Goal: Navigation & Orientation: Find specific page/section

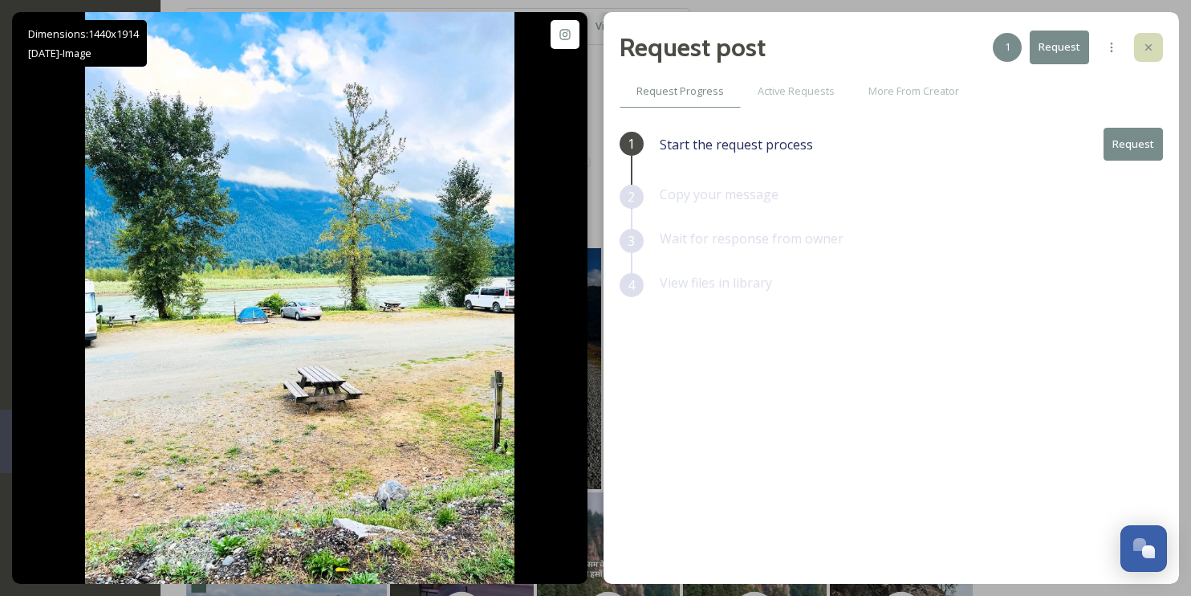
scroll to position [445, 0]
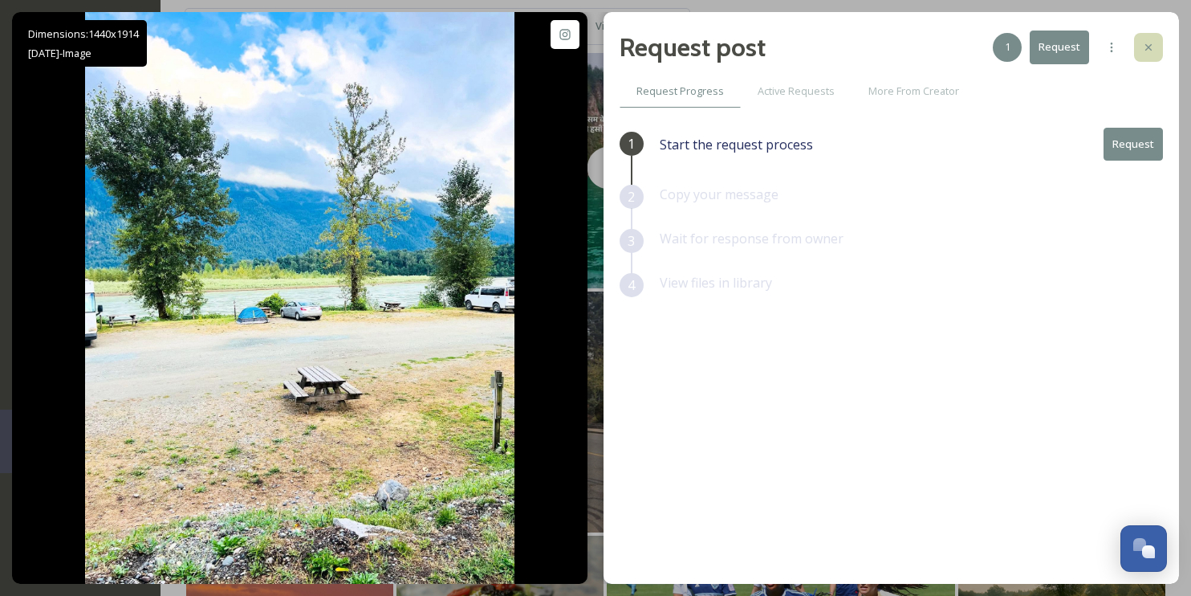
click at [1153, 42] on icon at bounding box center [1148, 47] width 13 height 13
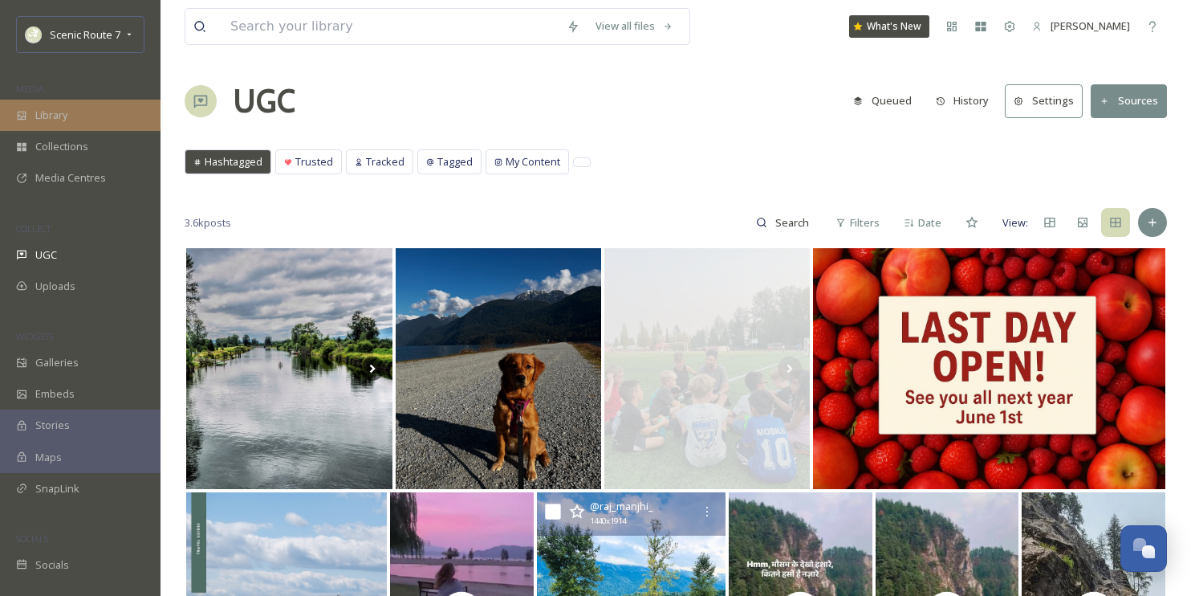
click at [59, 115] on span "Library" at bounding box center [51, 115] width 32 height 15
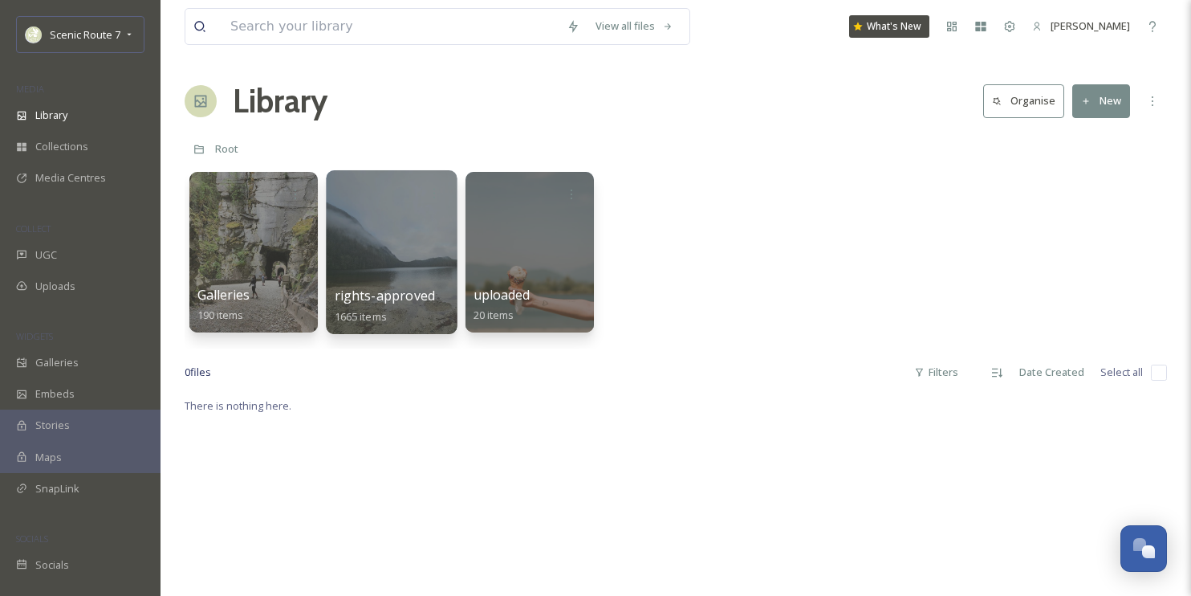
click at [401, 216] on div at bounding box center [391, 252] width 131 height 164
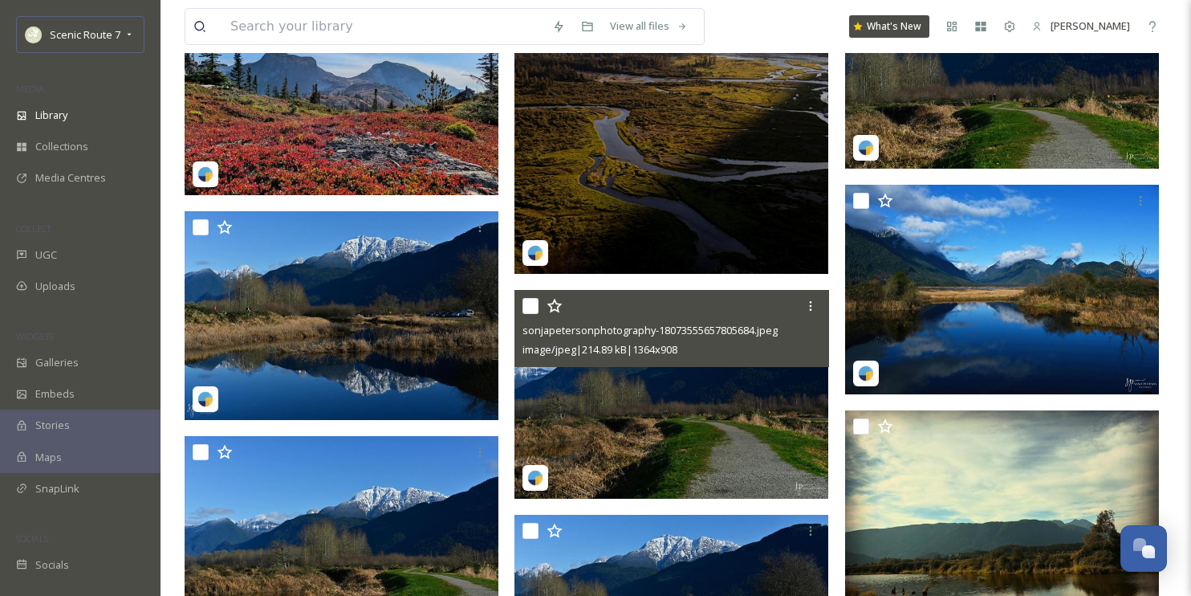
scroll to position [1235, 0]
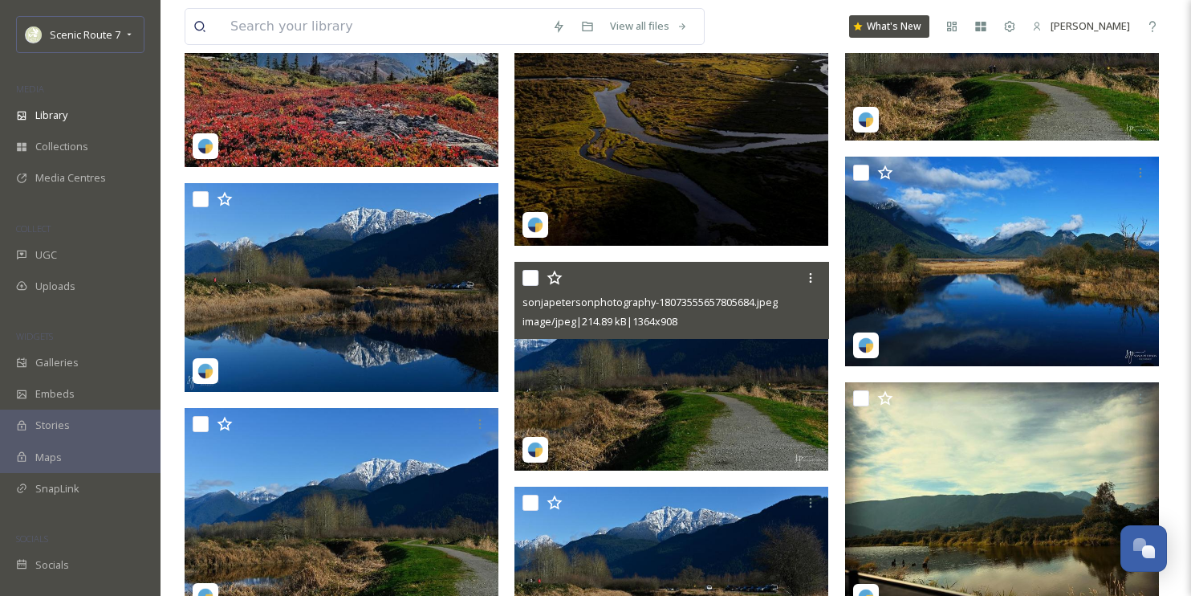
click at [612, 419] on img at bounding box center [672, 366] width 314 height 209
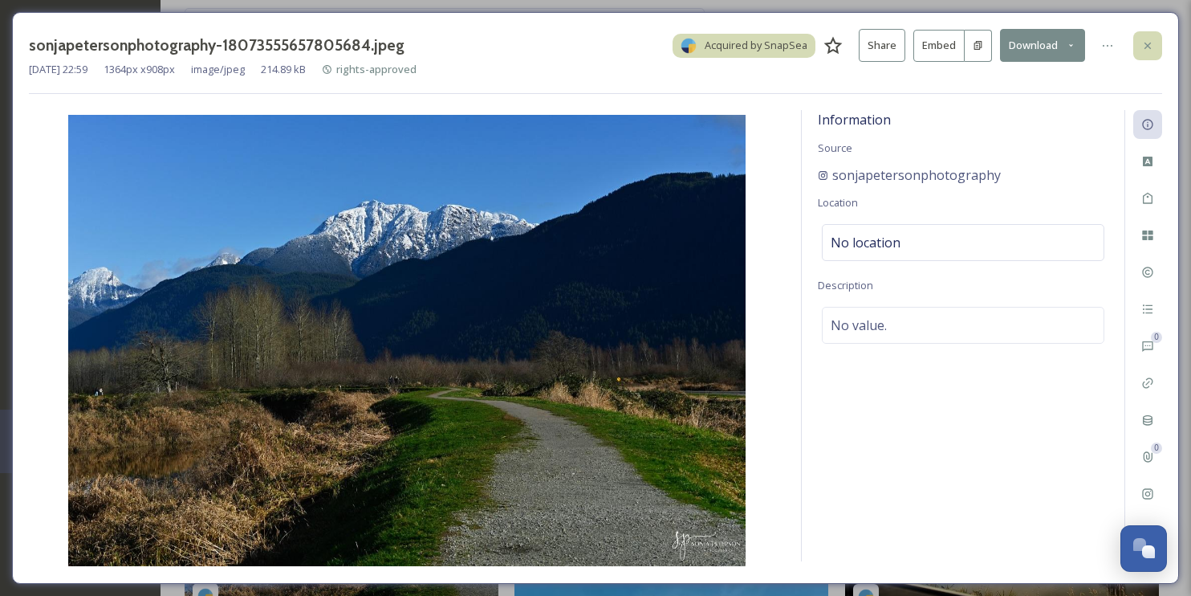
click at [1145, 44] on icon at bounding box center [1148, 45] width 13 height 13
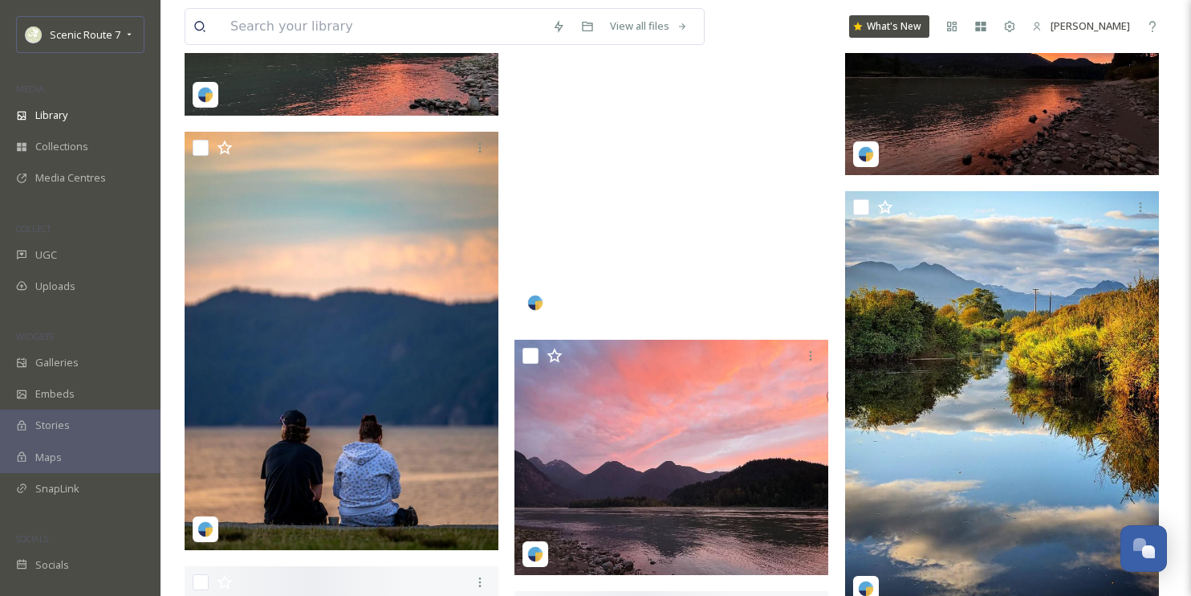
scroll to position [2239, 0]
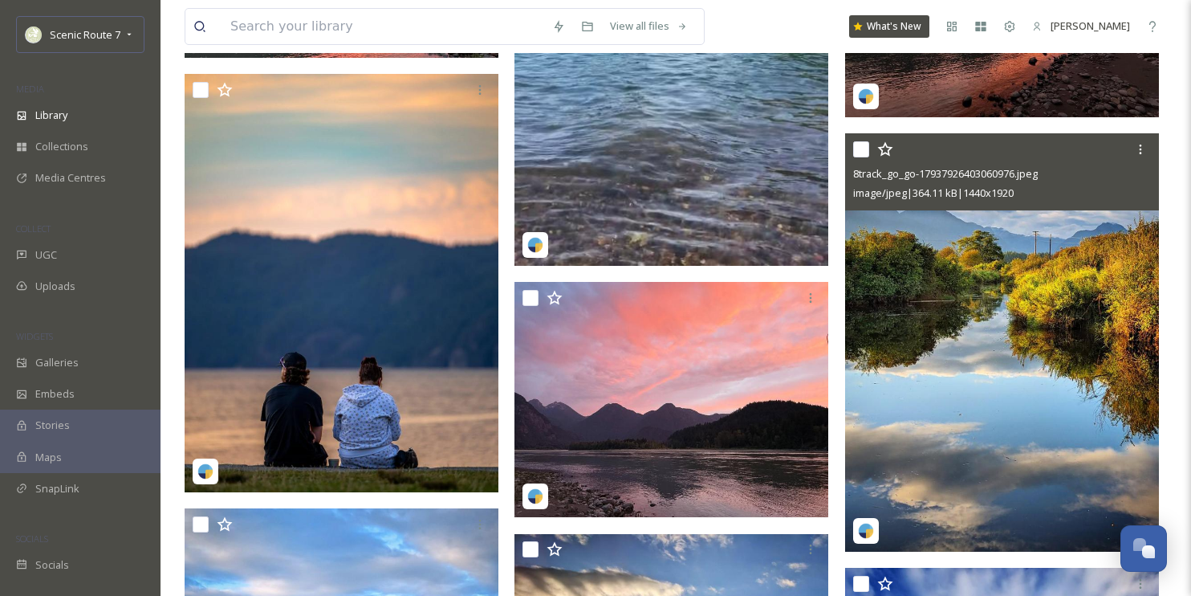
click at [938, 364] on img at bounding box center [1002, 342] width 314 height 418
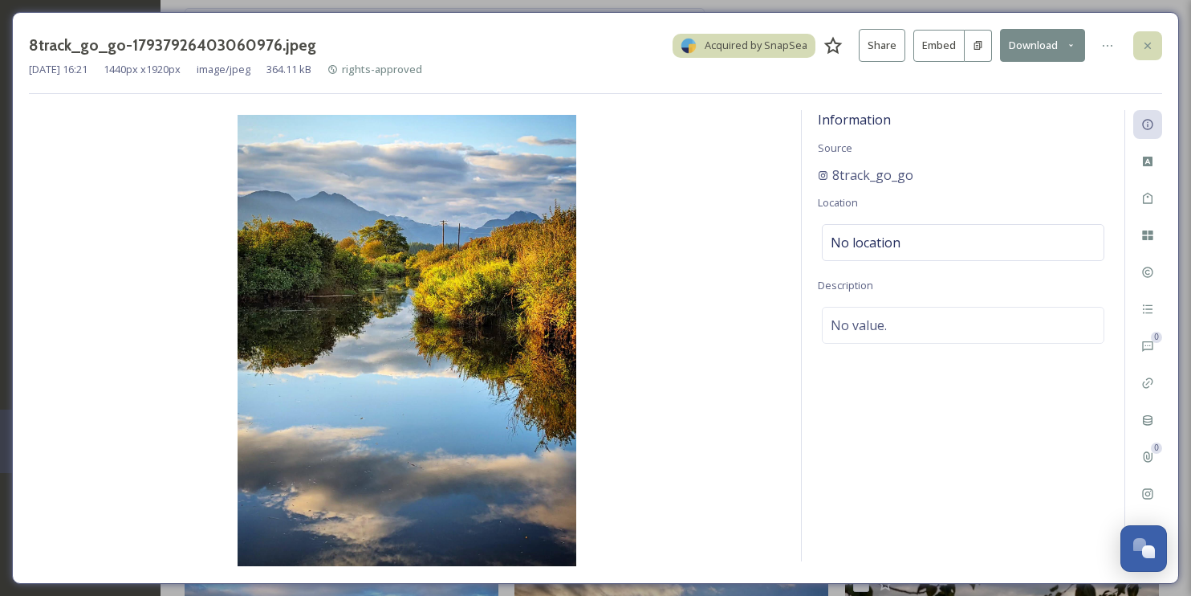
click at [1151, 35] on div at bounding box center [1148, 45] width 29 height 29
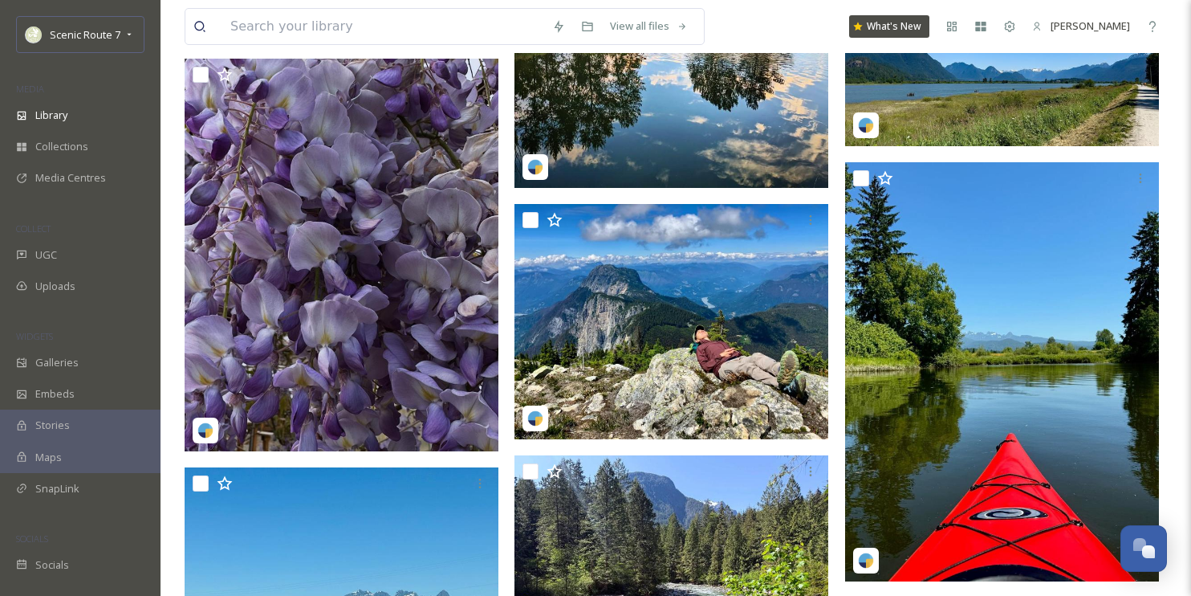
scroll to position [4918, 0]
